Goal: Task Accomplishment & Management: Manage account settings

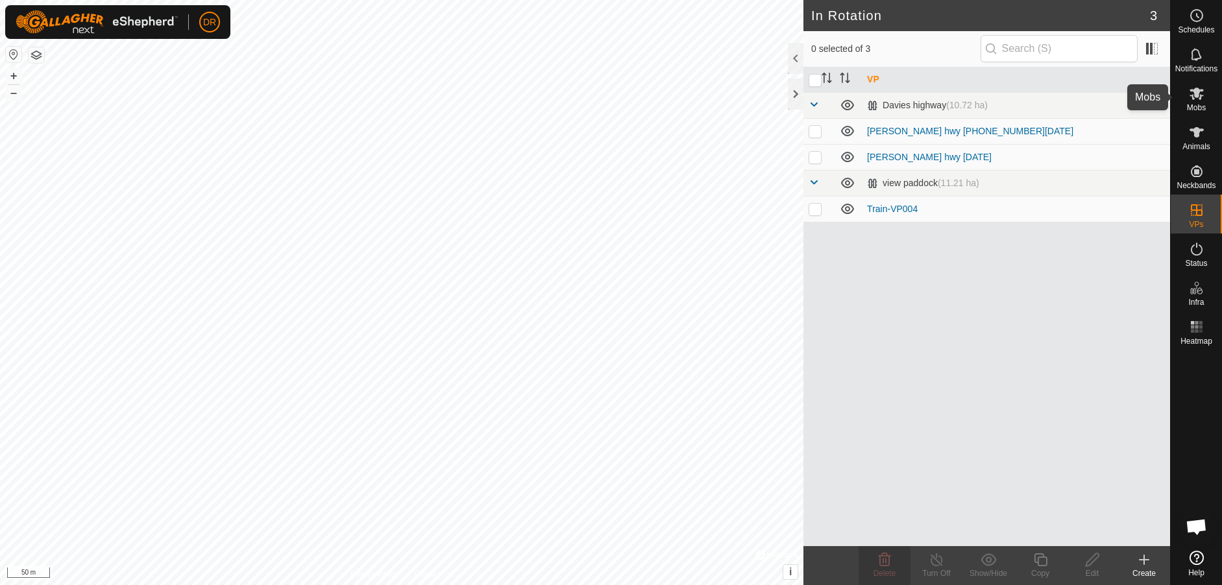
click at [1199, 102] on es-mob-svg-icon at bounding box center [1196, 93] width 23 height 21
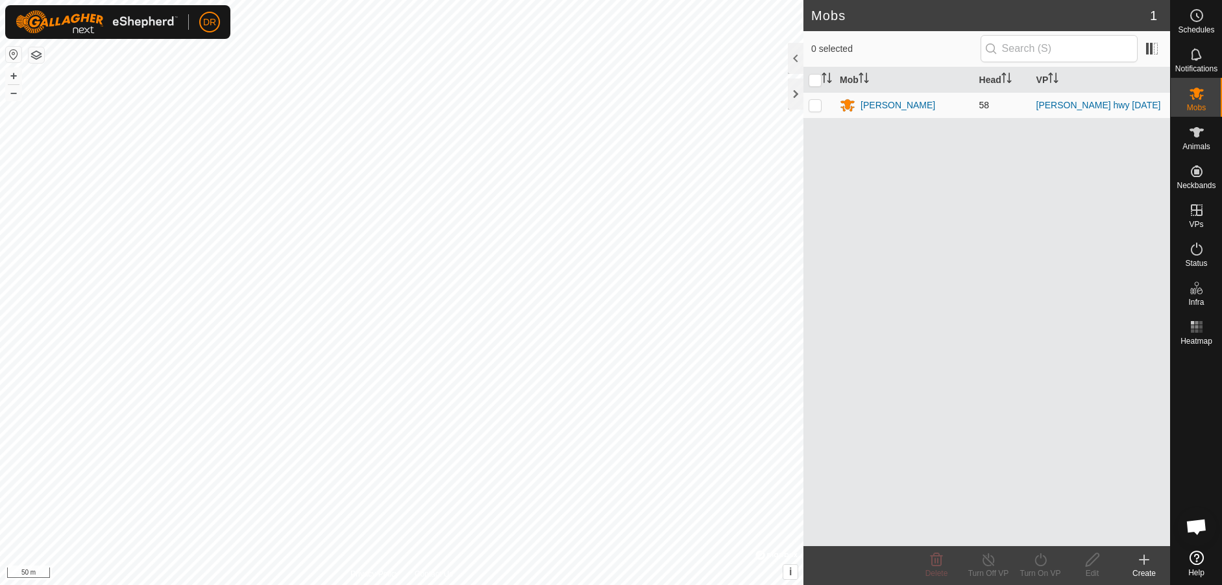
click at [814, 108] on p-checkbox at bounding box center [815, 105] width 13 height 10
checkbox input "true"
click at [1199, 134] on icon at bounding box center [1197, 133] width 16 height 16
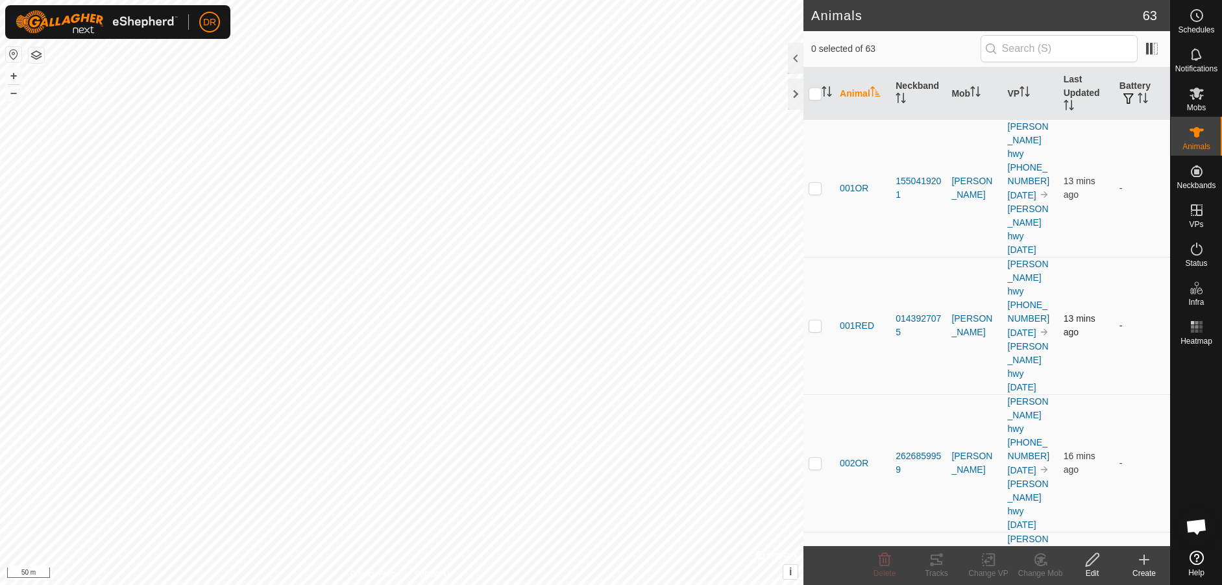
click at [814, 321] on p-checkbox at bounding box center [815, 326] width 13 height 10
checkbox input "true"
click at [1149, 47] on span at bounding box center [1151, 48] width 21 height 21
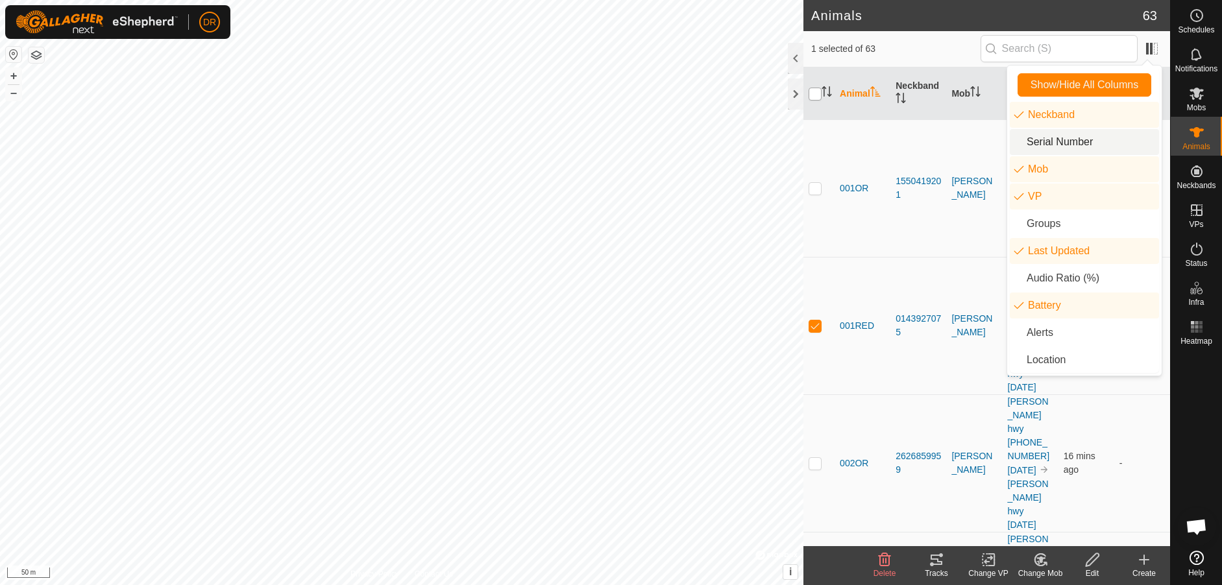
click at [813, 94] on input "checkbox" at bounding box center [815, 94] width 13 height 13
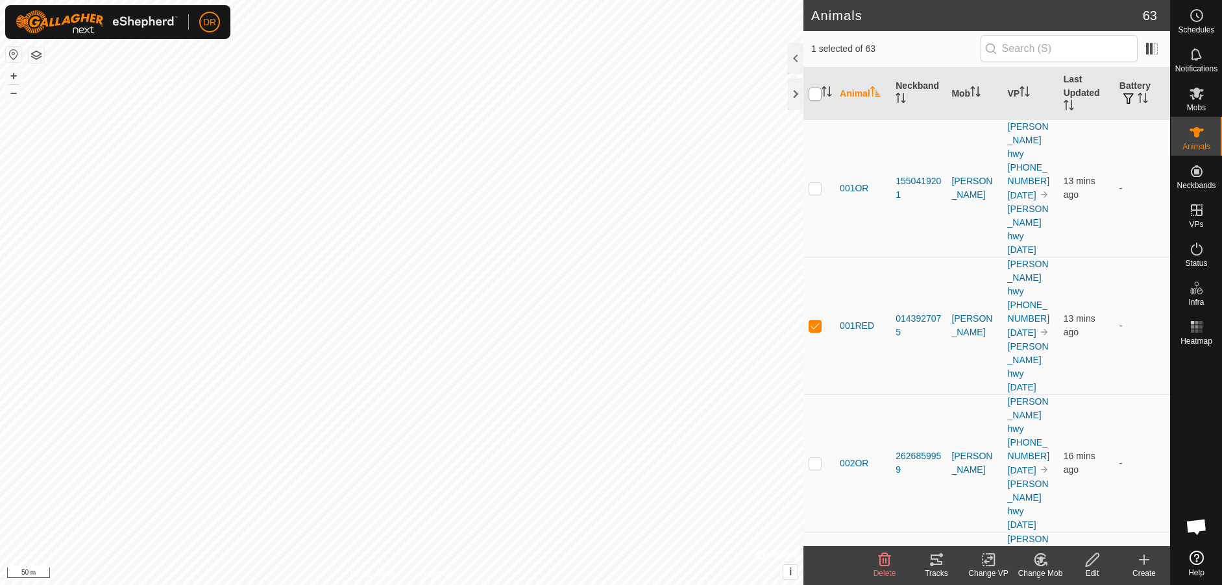
checkbox input "true"
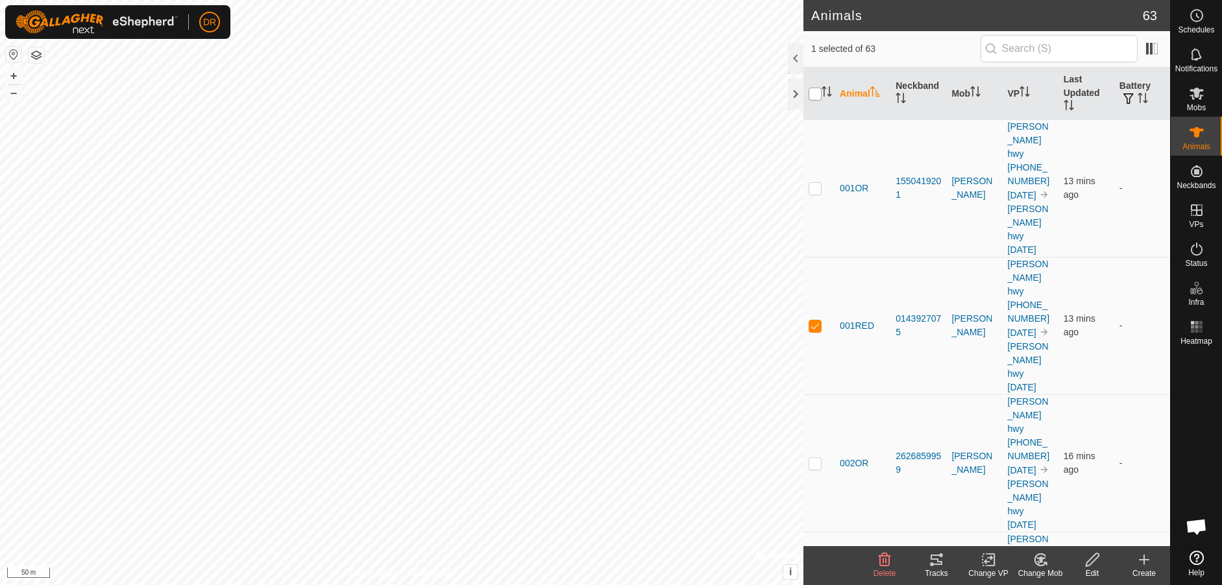
checkbox input "true"
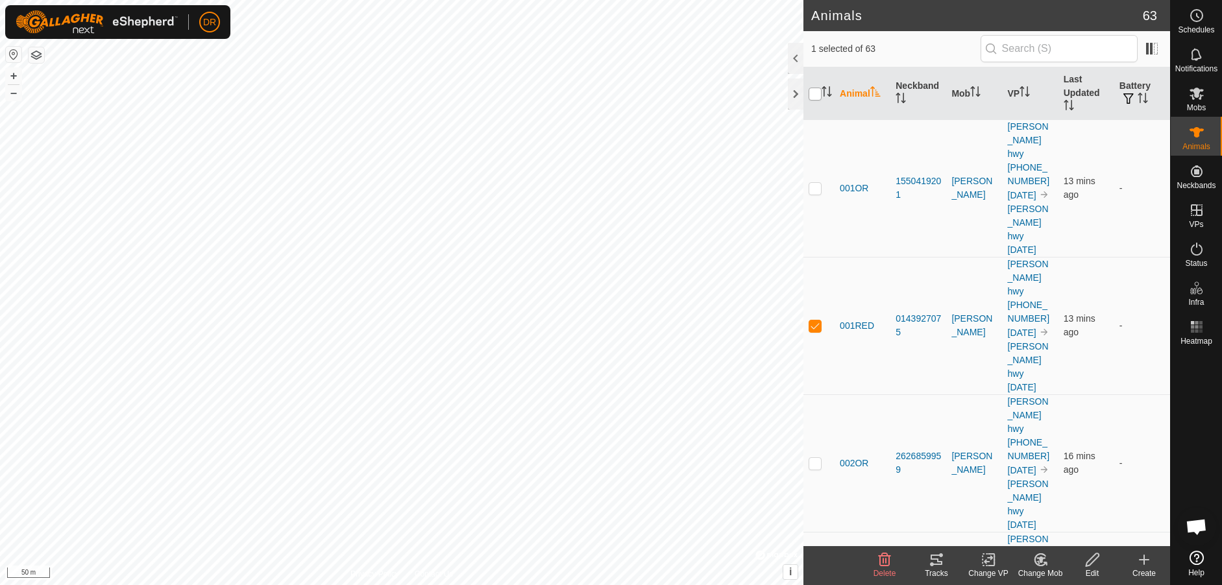
checkbox input "true"
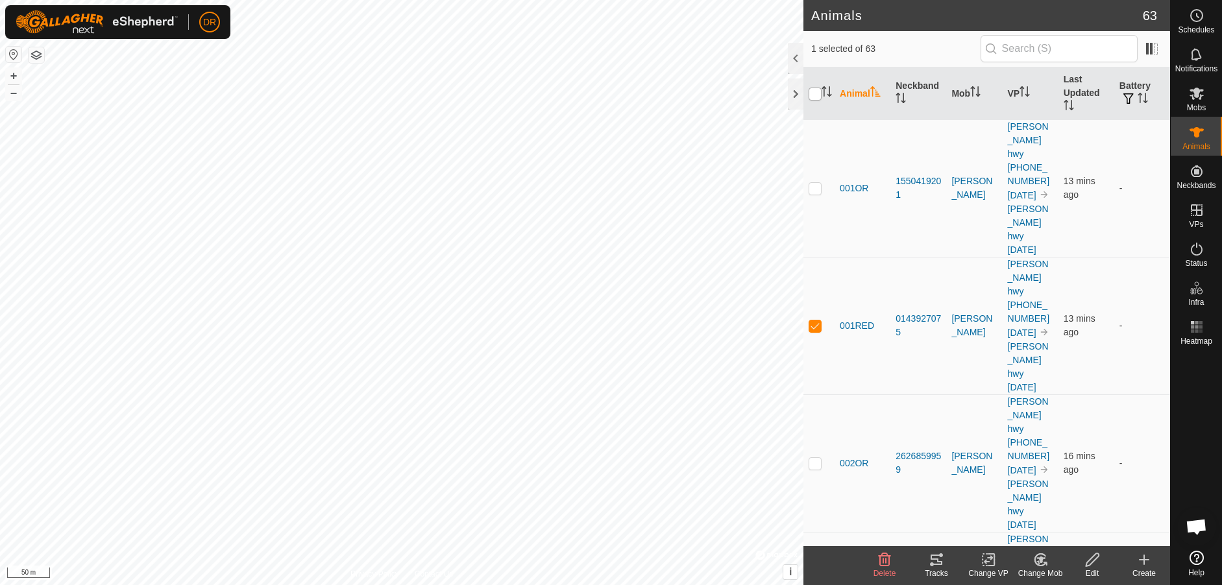
checkbox input "true"
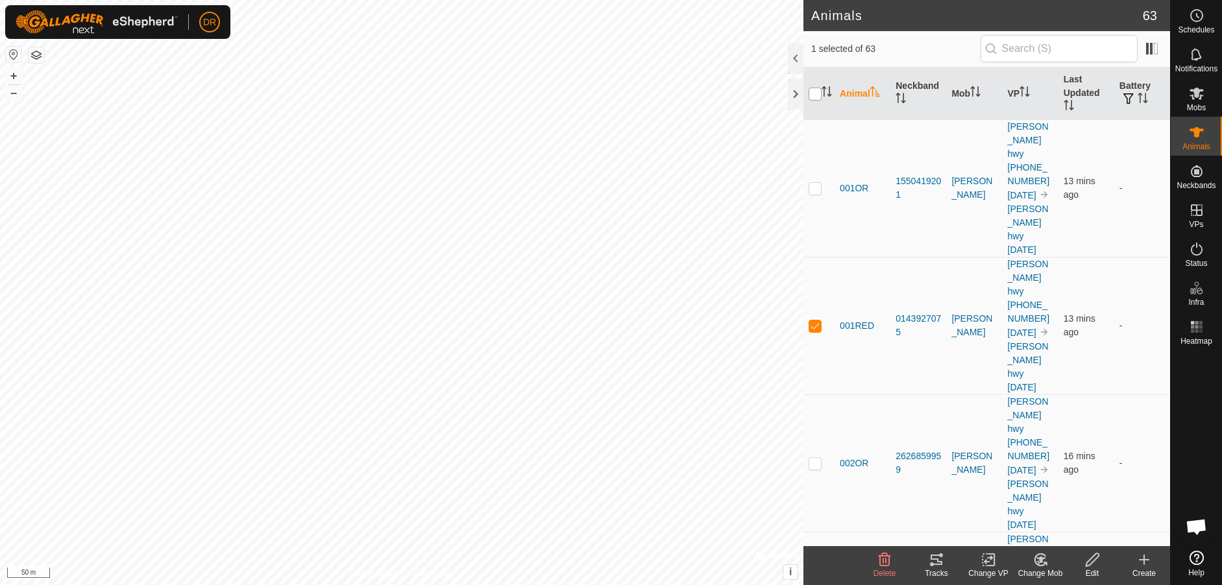
checkbox input "true"
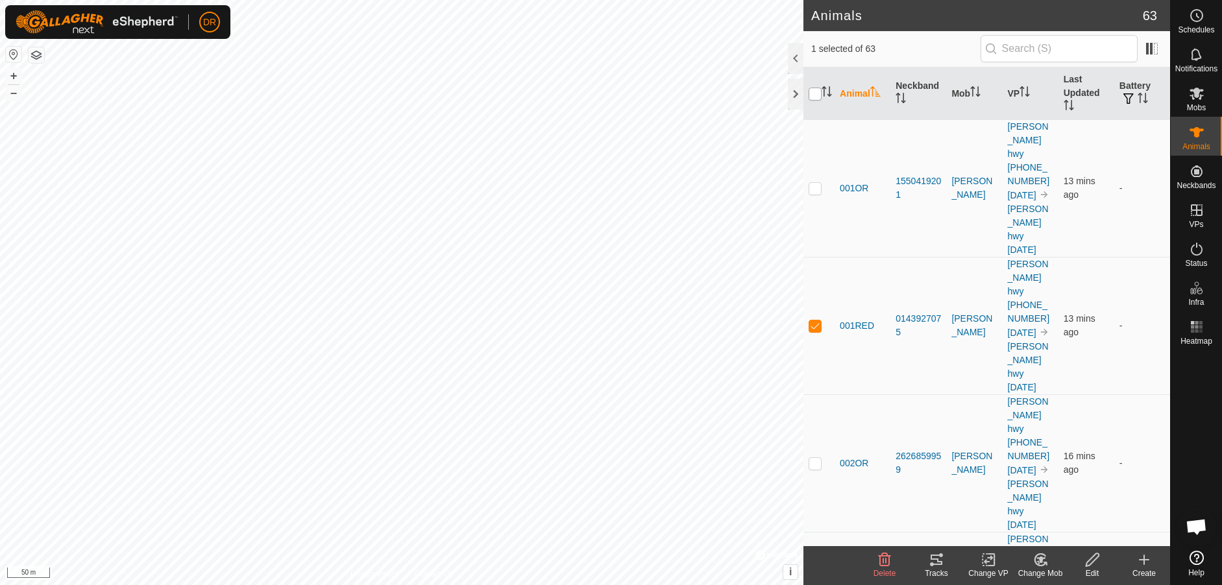
checkbox input "true"
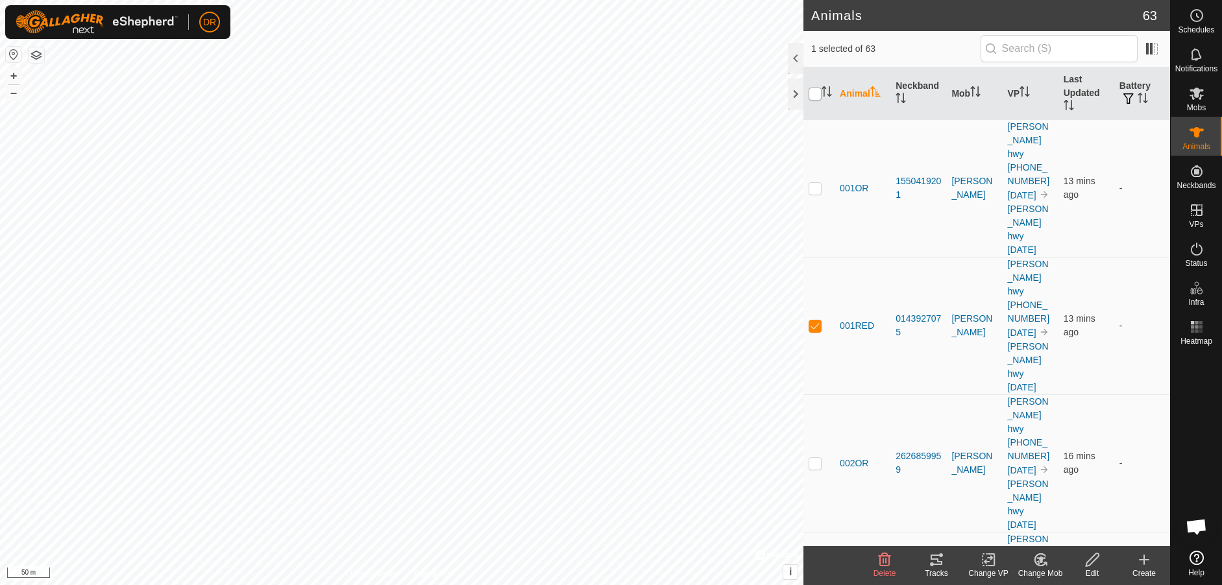
checkbox input "true"
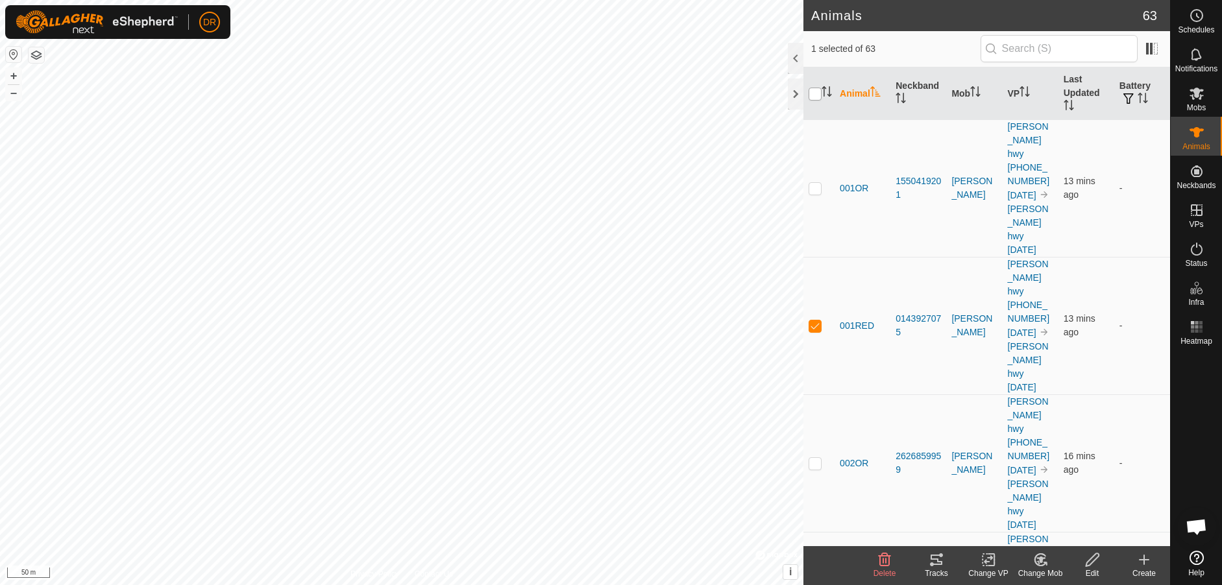
checkbox input "true"
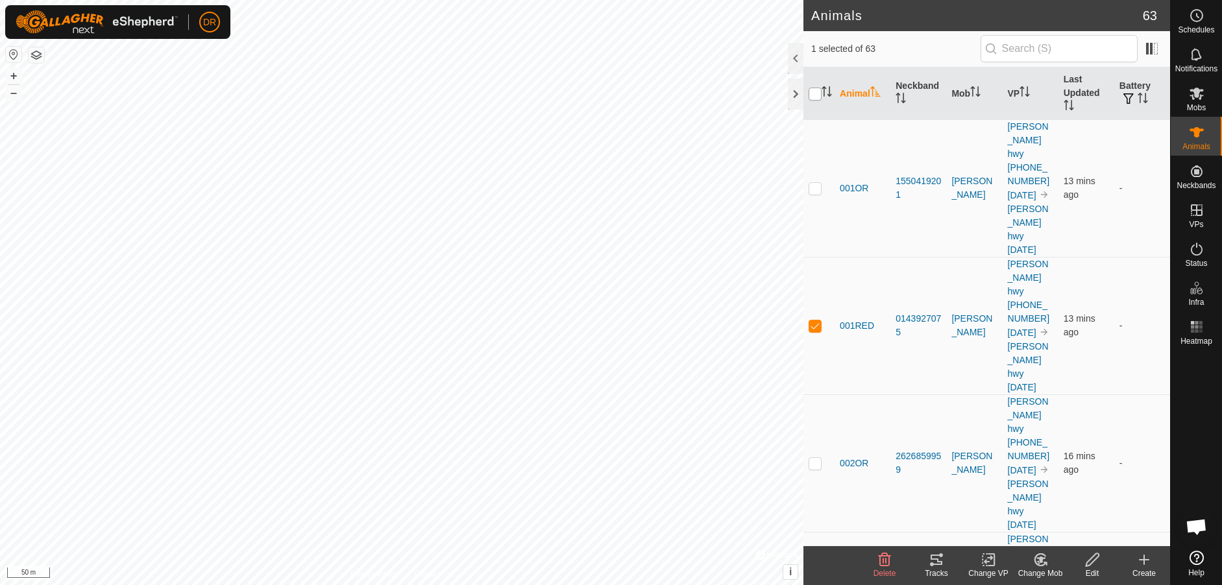
checkbox input "true"
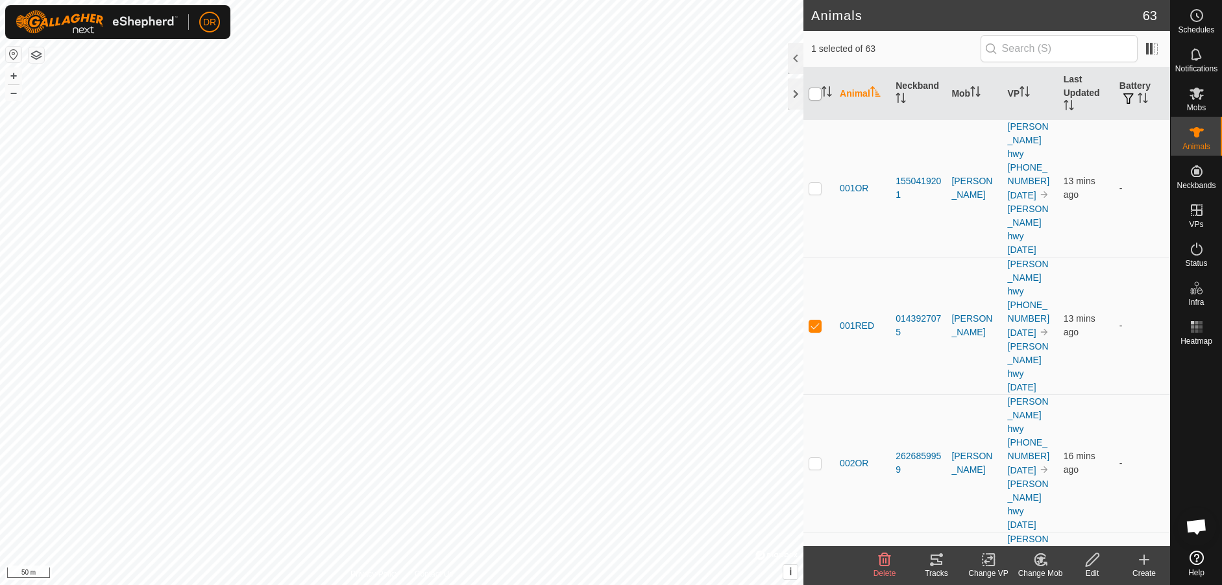
checkbox input "true"
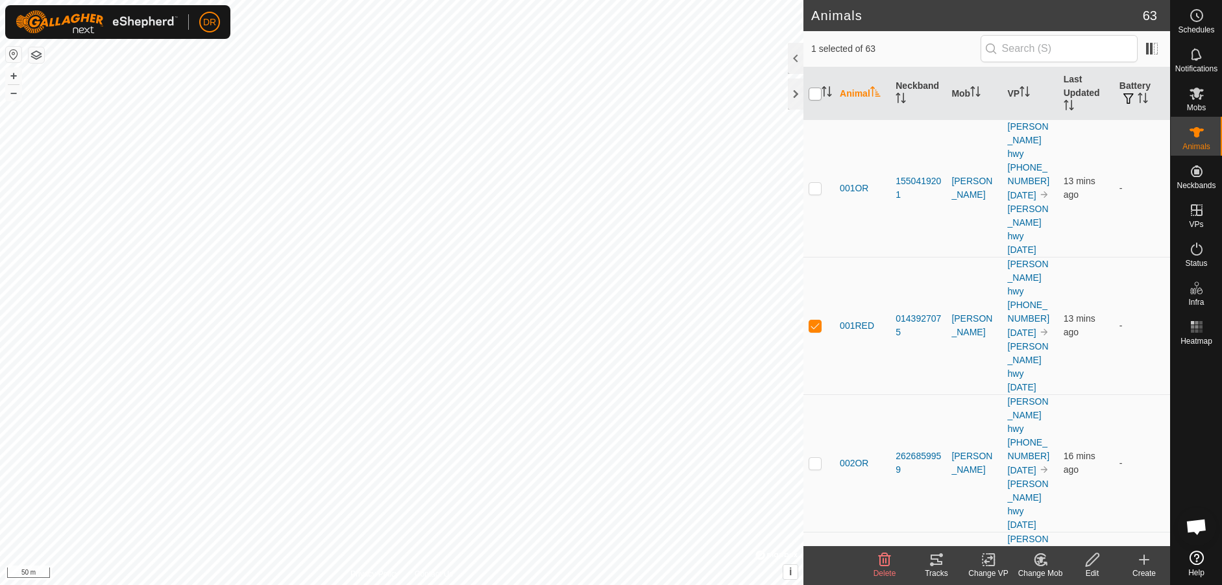
checkbox input "true"
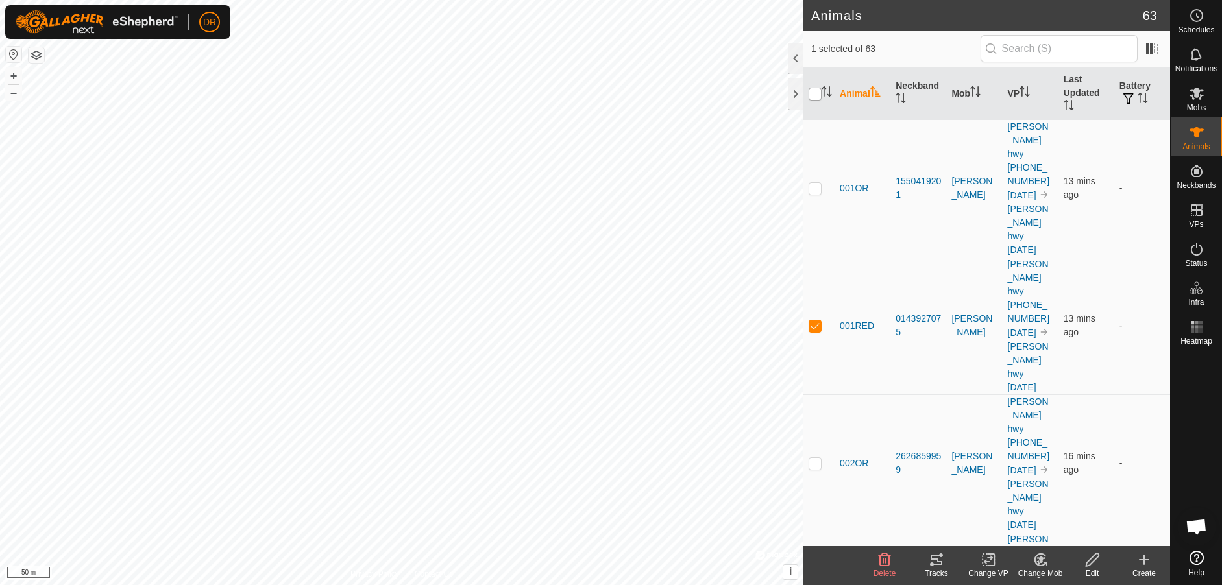
checkbox input "true"
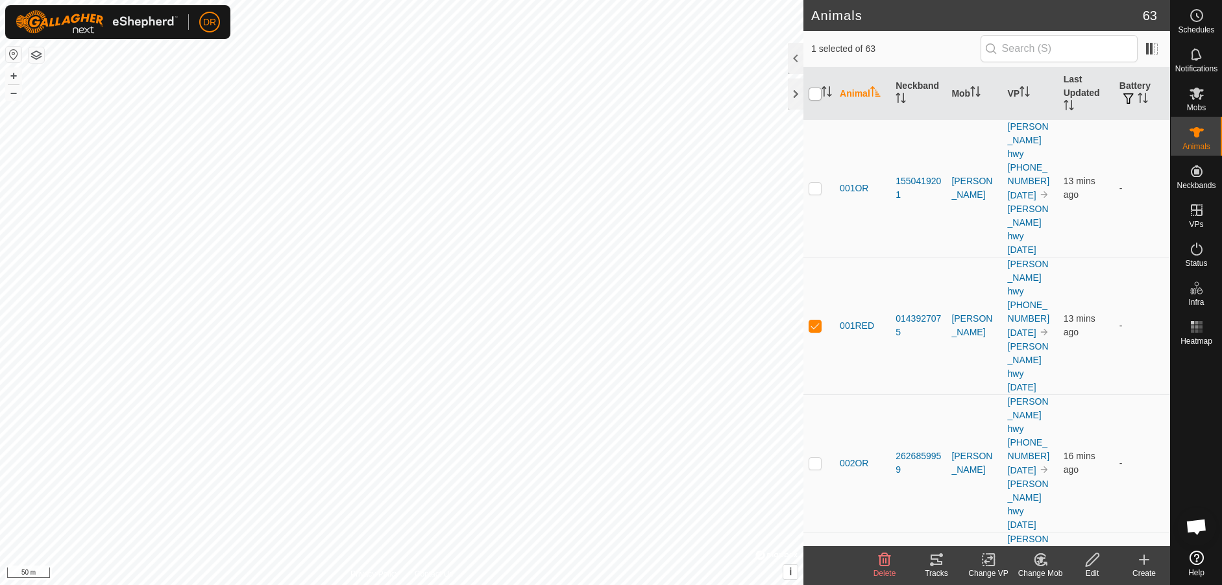
checkbox input "true"
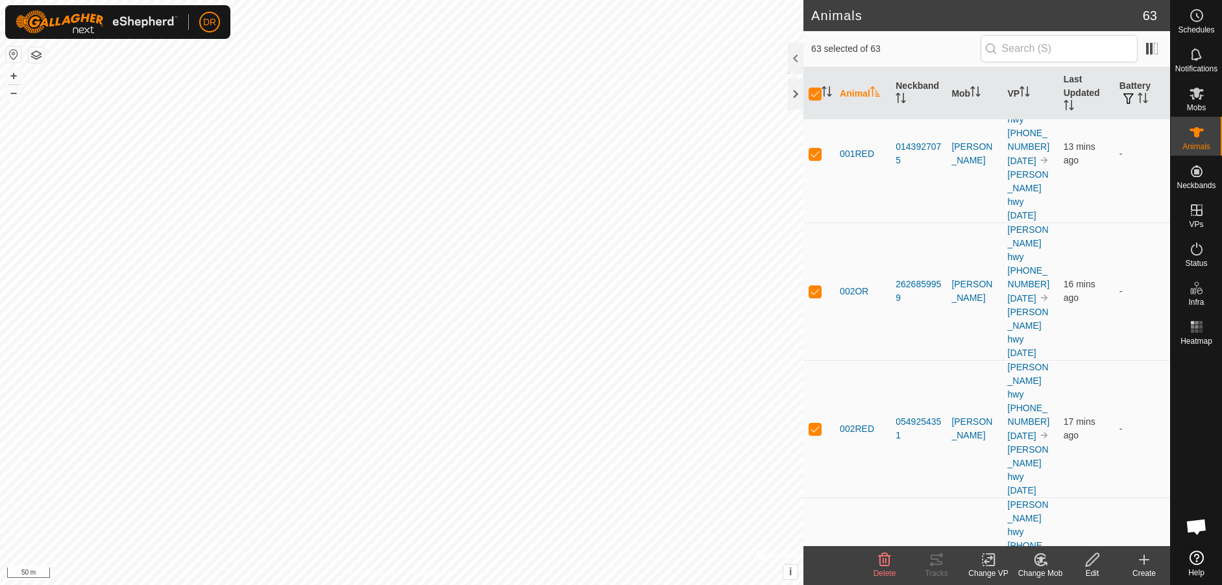
scroll to position [228, 0]
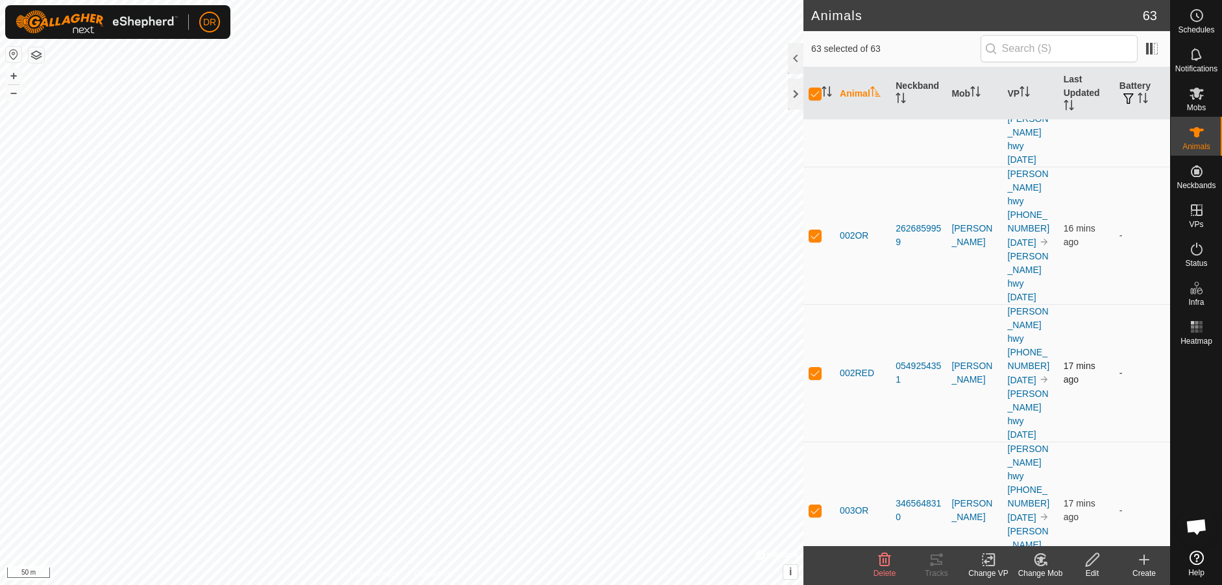
click at [812, 368] on p-checkbox at bounding box center [815, 373] width 13 height 10
checkbox input "false"
click at [821, 97] on input "checkbox" at bounding box center [815, 94] width 13 height 13
checkbox input "true"
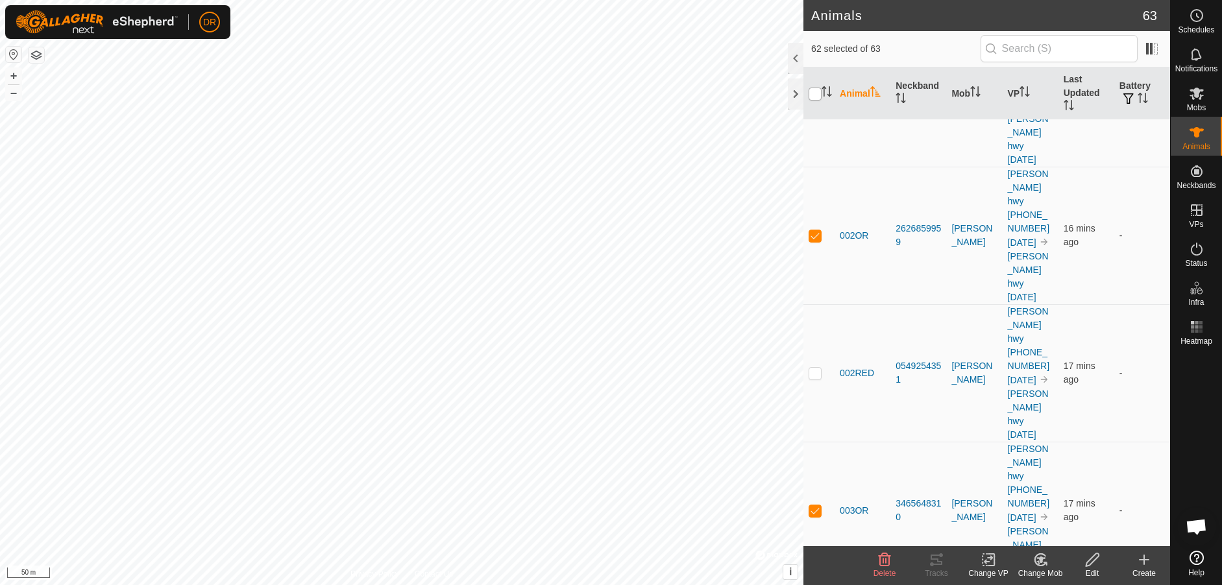
checkbox input "true"
click at [864, 367] on span "002RED" at bounding box center [857, 374] width 34 height 14
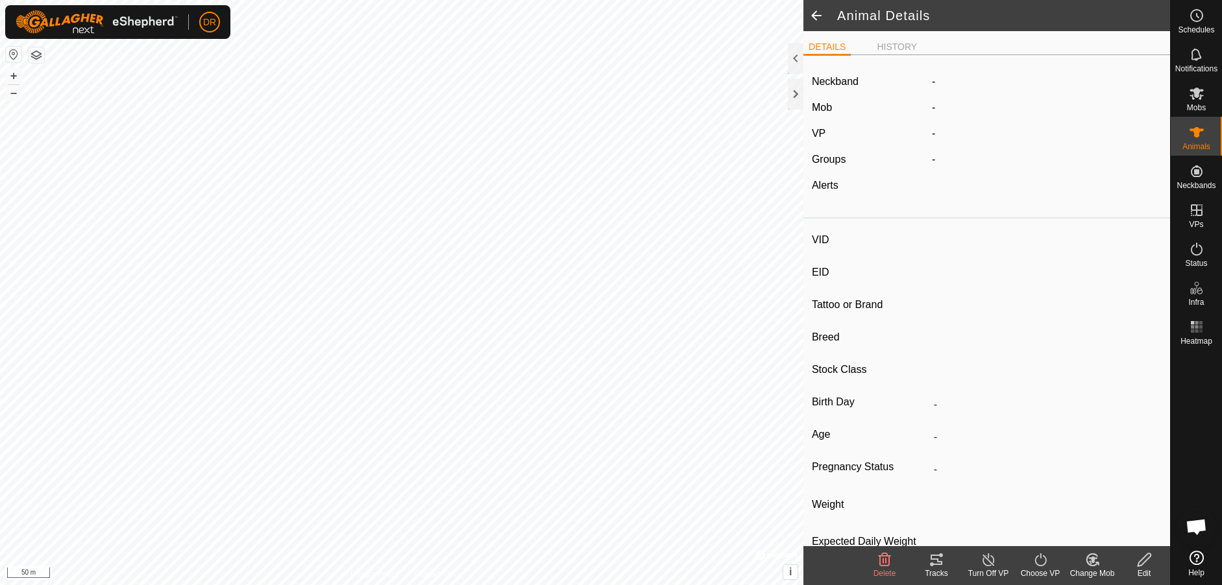
type input "002RED"
type input "-"
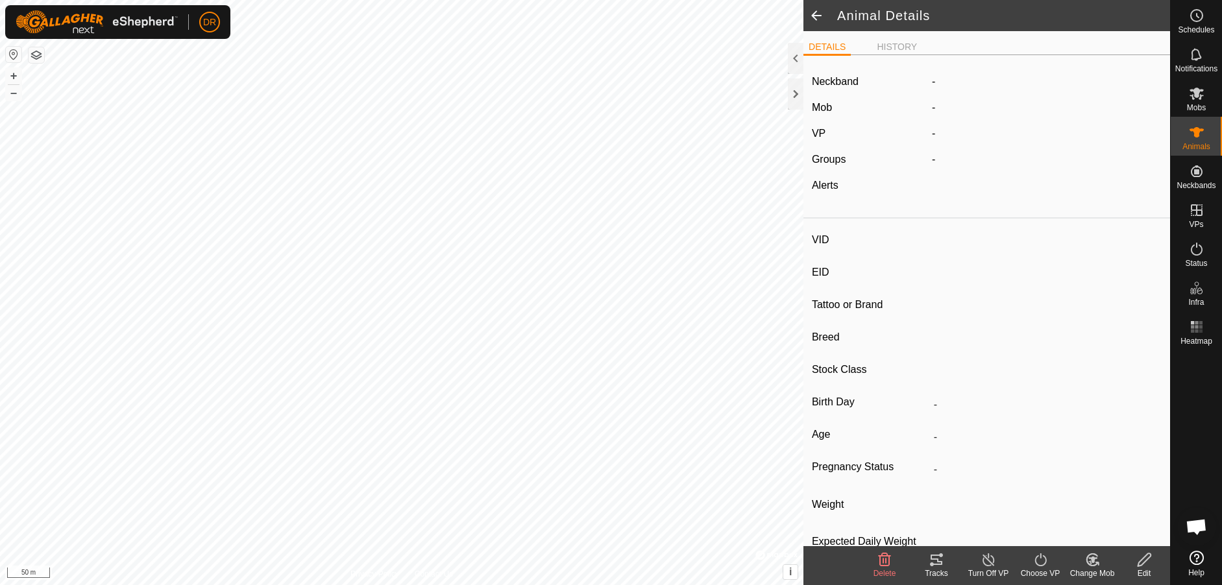
type input "-"
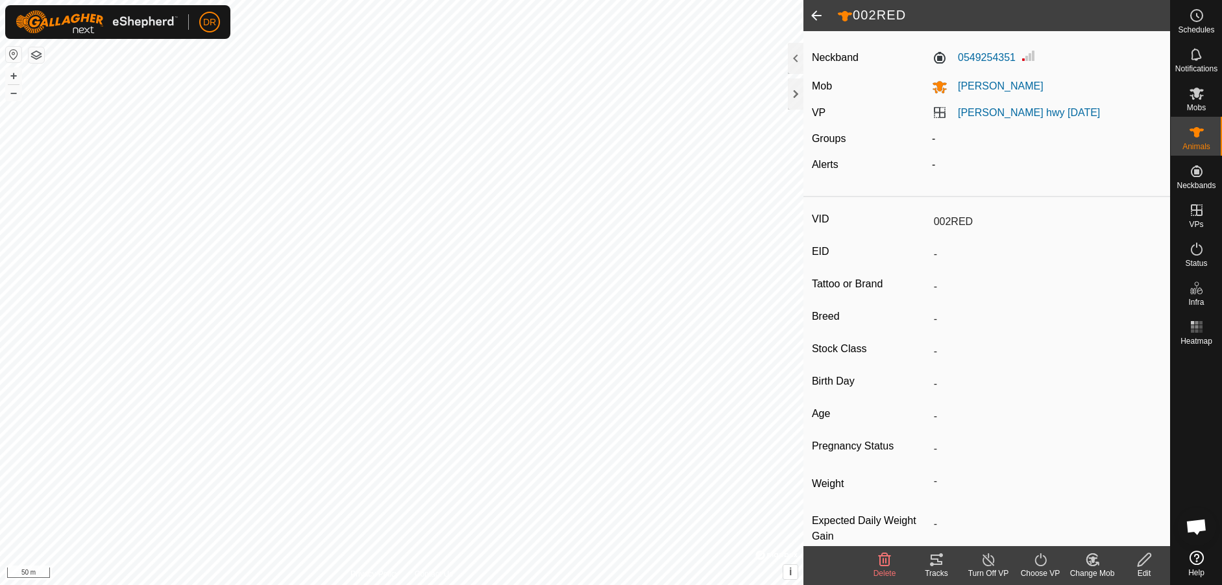
scroll to position [55, 0]
